Goal: Transaction & Acquisition: Purchase product/service

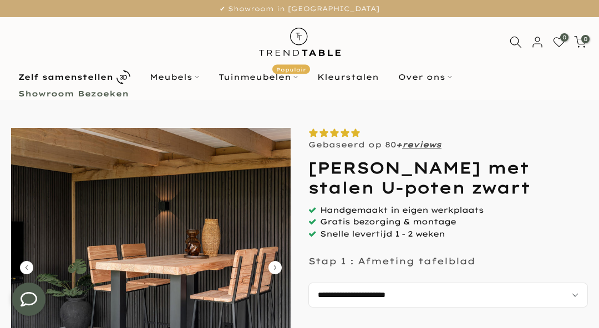
click at [260, 188] on img at bounding box center [151, 268] width 280 height 280
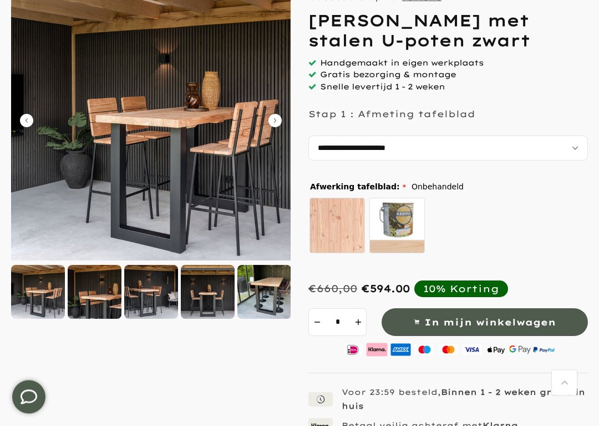
scroll to position [148, 0]
click at [50, 296] on div at bounding box center [38, 292] width 54 height 54
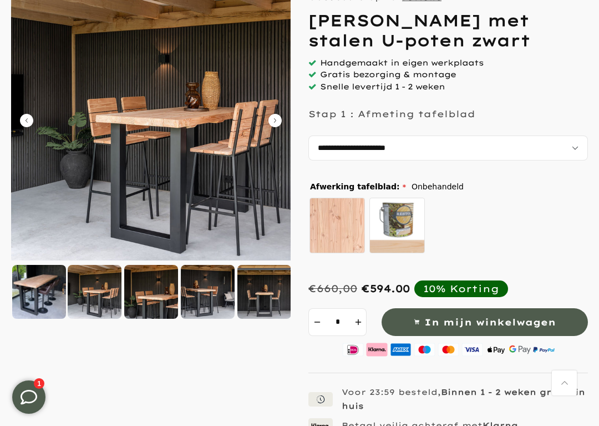
click at [272, 297] on div at bounding box center [264, 292] width 54 height 54
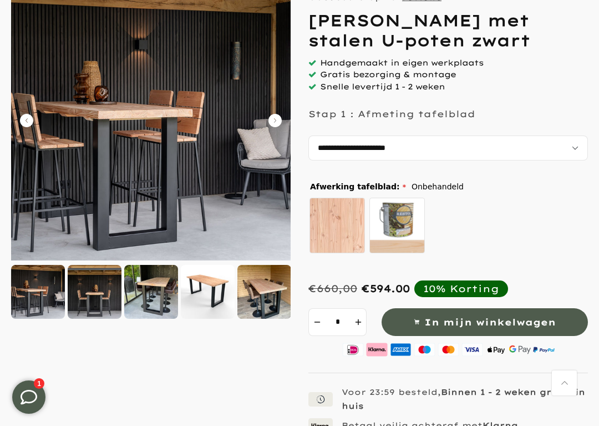
click at [210, 191] on img at bounding box center [151, 121] width 280 height 280
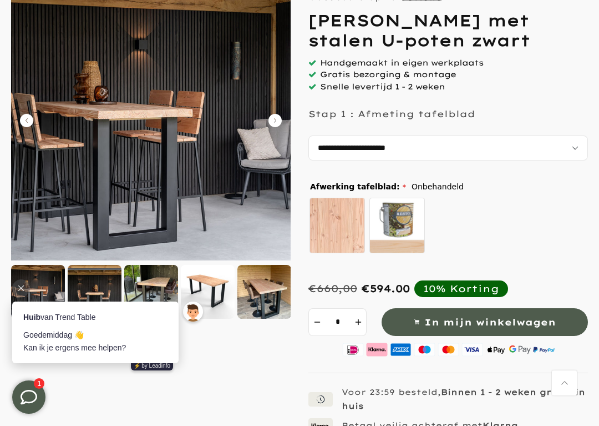
scroll to position [0, 0]
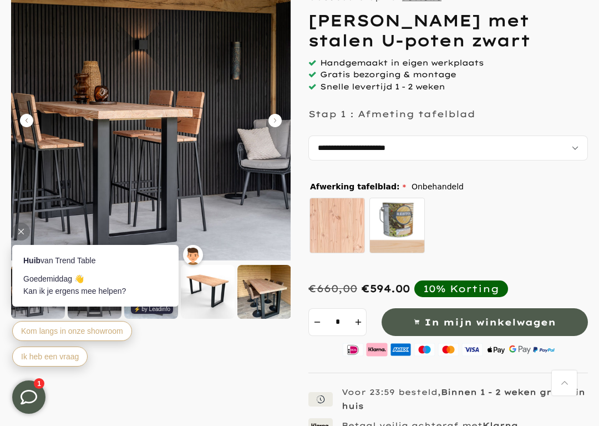
click at [251, 199] on img at bounding box center [151, 121] width 280 height 280
click at [159, 320] on div "Kom langs in onze showroom Ik heb een vraag" at bounding box center [98, 343] width 172 height 51
click at [194, 181] on img at bounding box center [151, 121] width 280 height 280
click at [179, 189] on img at bounding box center [151, 121] width 280 height 280
click at [31, 123] on icon "Carousel Back Arrow" at bounding box center [26, 120] width 13 height 13
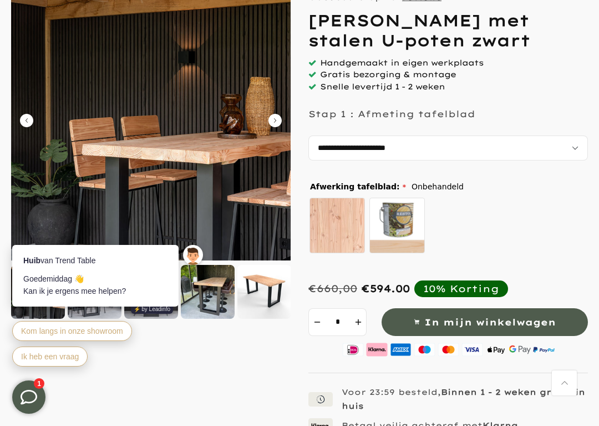
click at [38, 123] on img at bounding box center [151, 121] width 280 height 280
click at [33, 121] on icon "Carousel Back Arrow" at bounding box center [26, 120] width 13 height 13
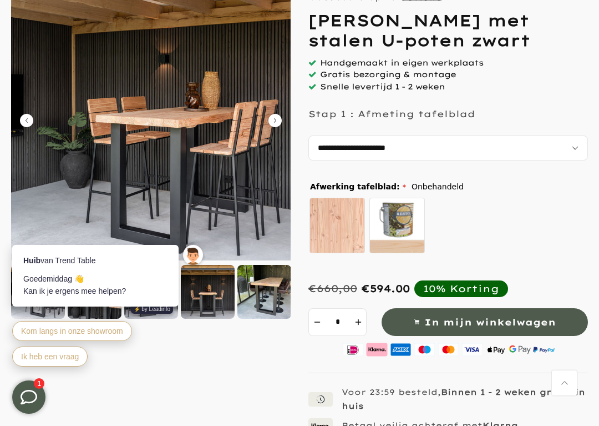
click at [285, 124] on img at bounding box center [151, 121] width 280 height 280
click at [277, 118] on icon "Carousel Next Arrow" at bounding box center [275, 120] width 13 height 13
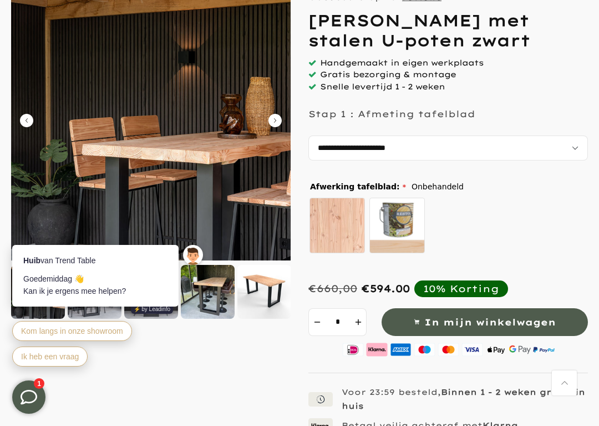
click at [277, 119] on icon "Carousel Next Arrow" at bounding box center [275, 120] width 13 height 13
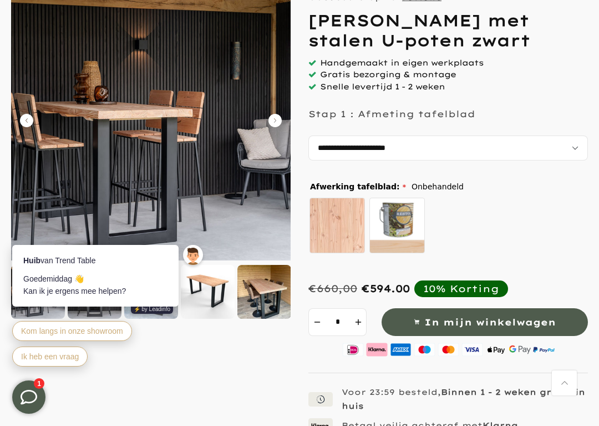
click at [272, 125] on icon "Carousel Next Arrow" at bounding box center [275, 120] width 13 height 13
